Goal: Information Seeking & Learning: Learn about a topic

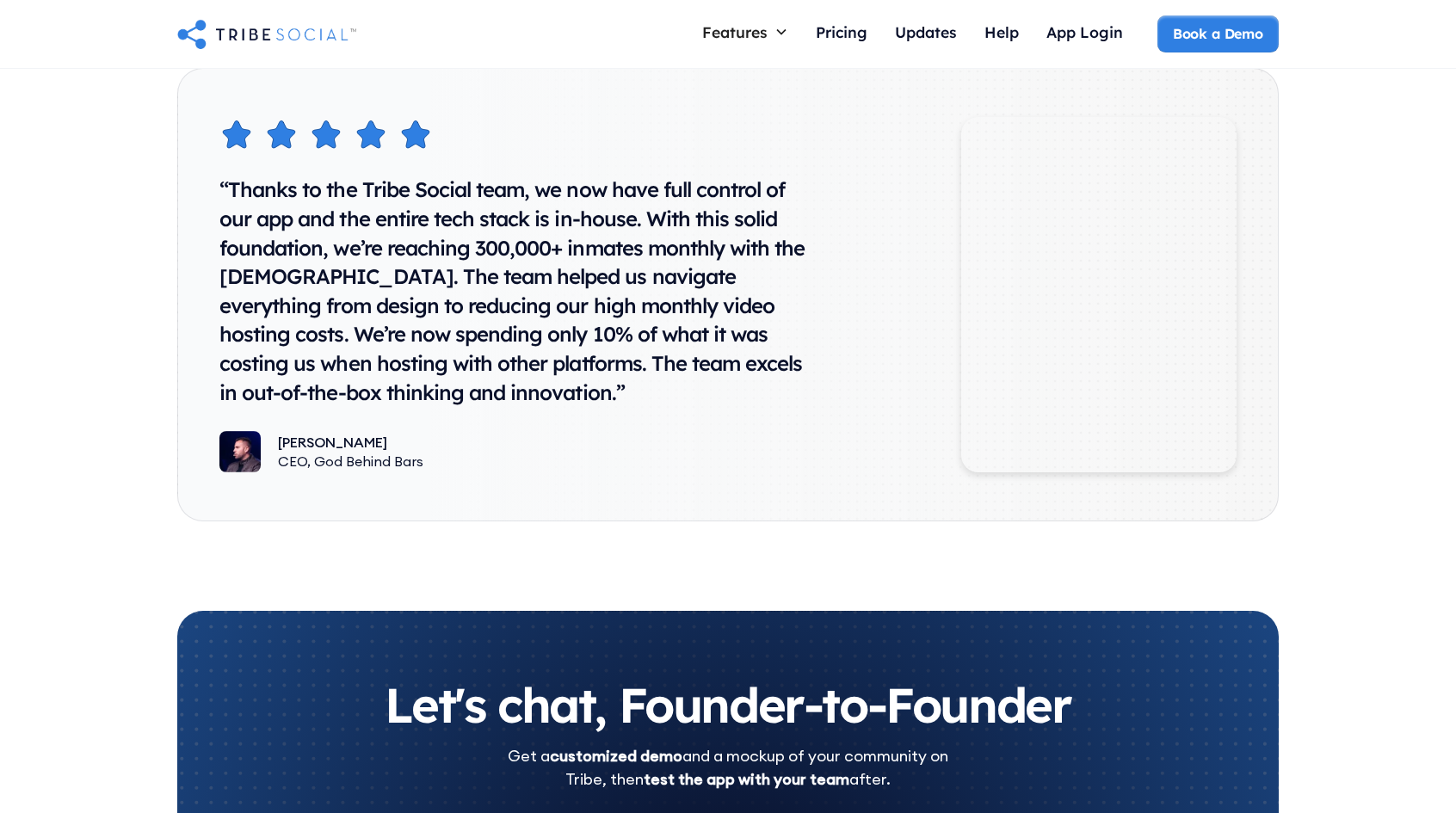
scroll to position [8735, 0]
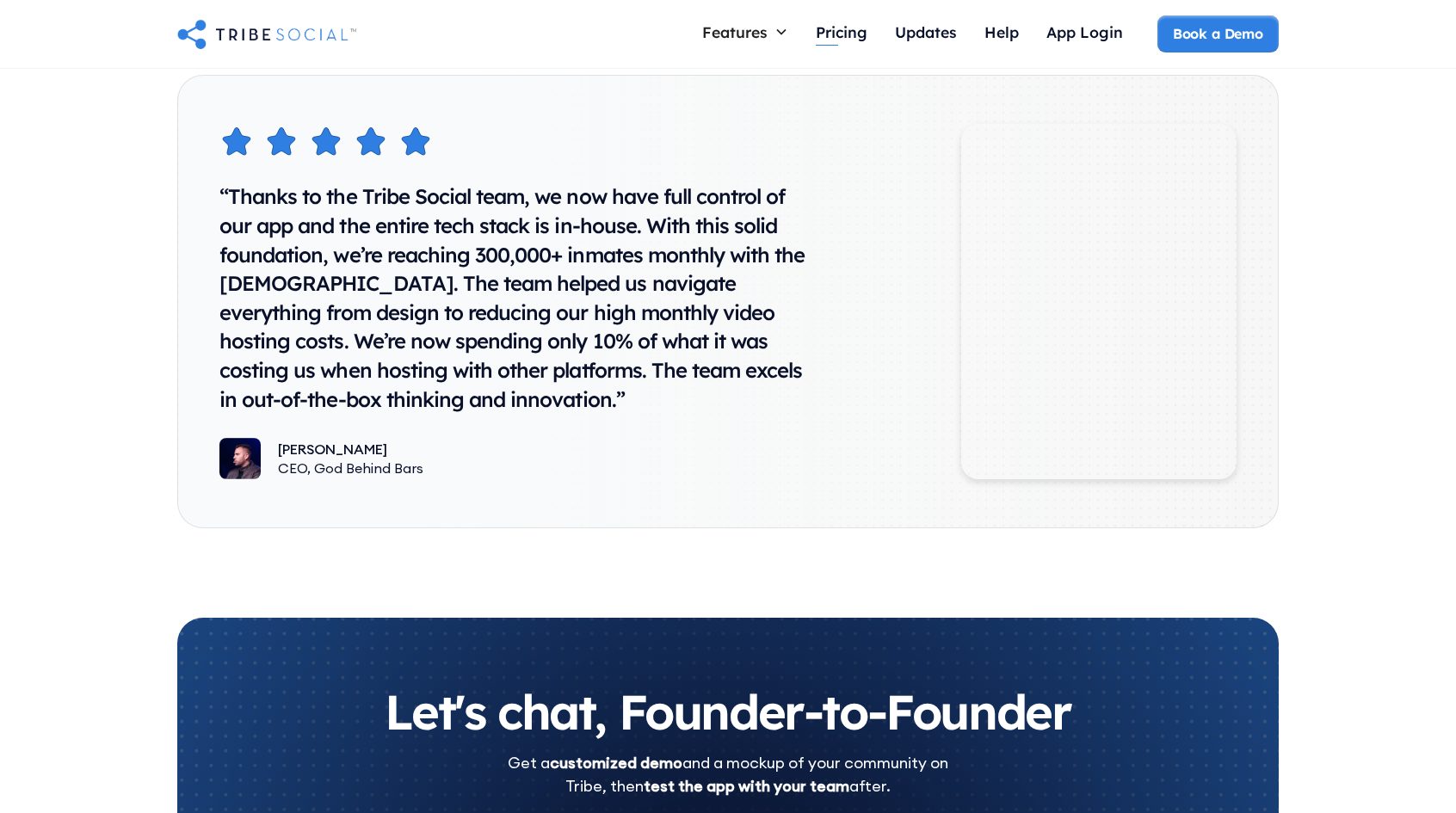
click at [844, 18] on div "Pricing" at bounding box center [841, 34] width 52 height 37
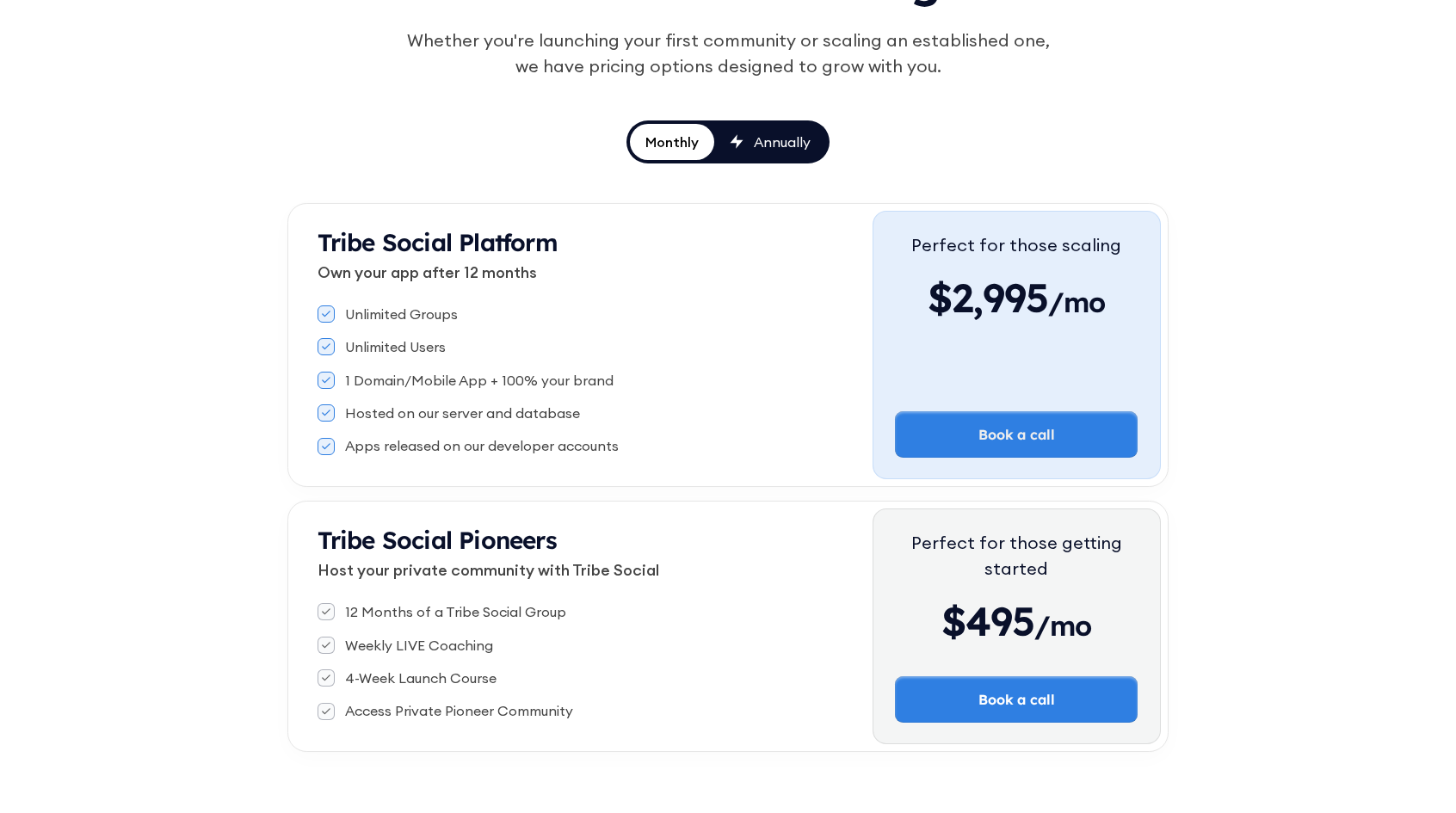
scroll to position [258, 0]
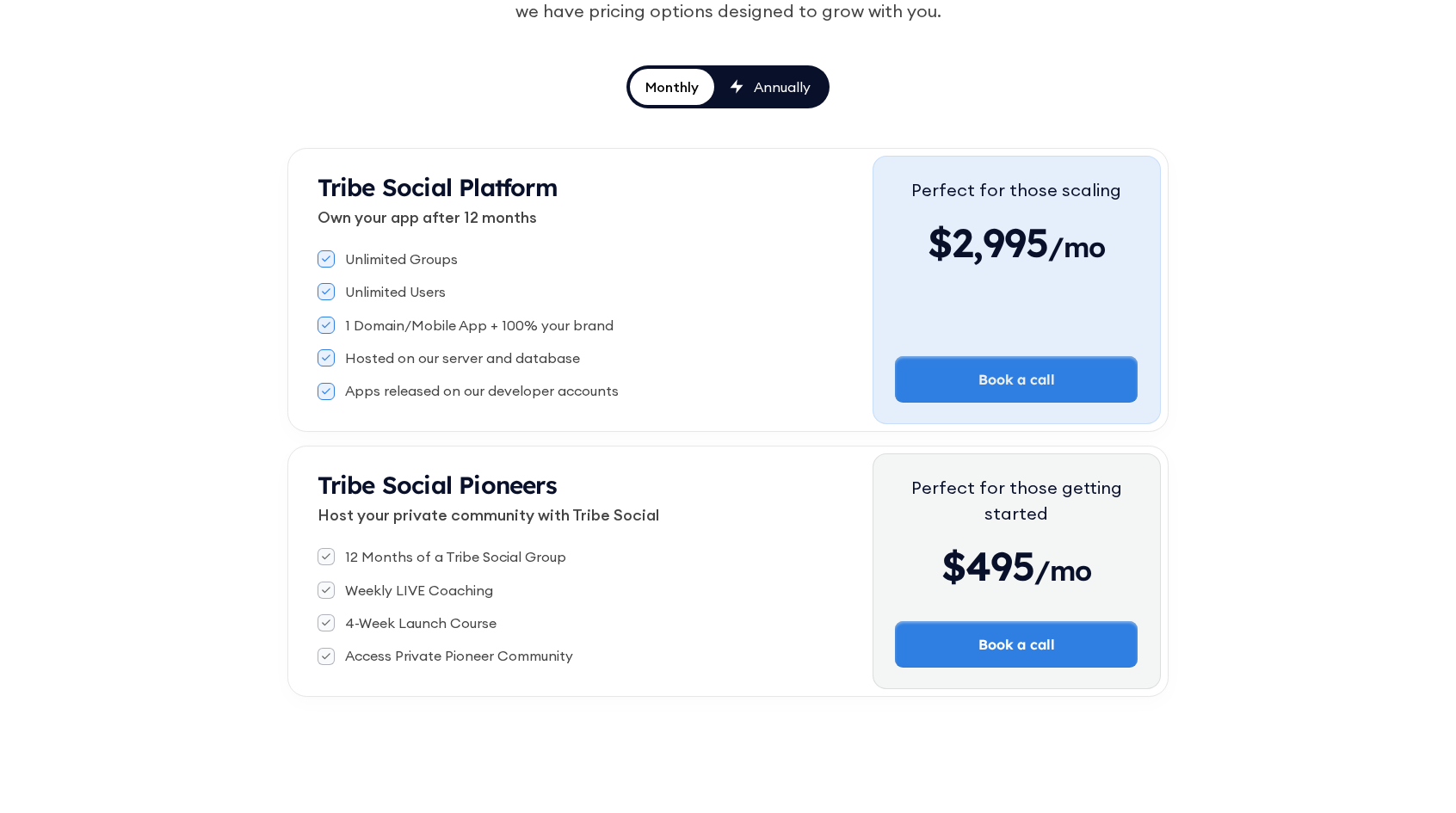
click at [1016, 460] on div "Perfect for those getting started $495 /mo Book a call" at bounding box center [1017, 571] width 288 height 236
click at [1017, 474] on div "Perfect for those getting started" at bounding box center [1016, 500] width 242 height 52
click at [1018, 474] on div "Perfect for those getting started" at bounding box center [1016, 500] width 242 height 52
click at [1013, 491] on div "Perfect for those getting started" at bounding box center [1016, 500] width 242 height 52
